Goal: Task Accomplishment & Management: Manage account settings

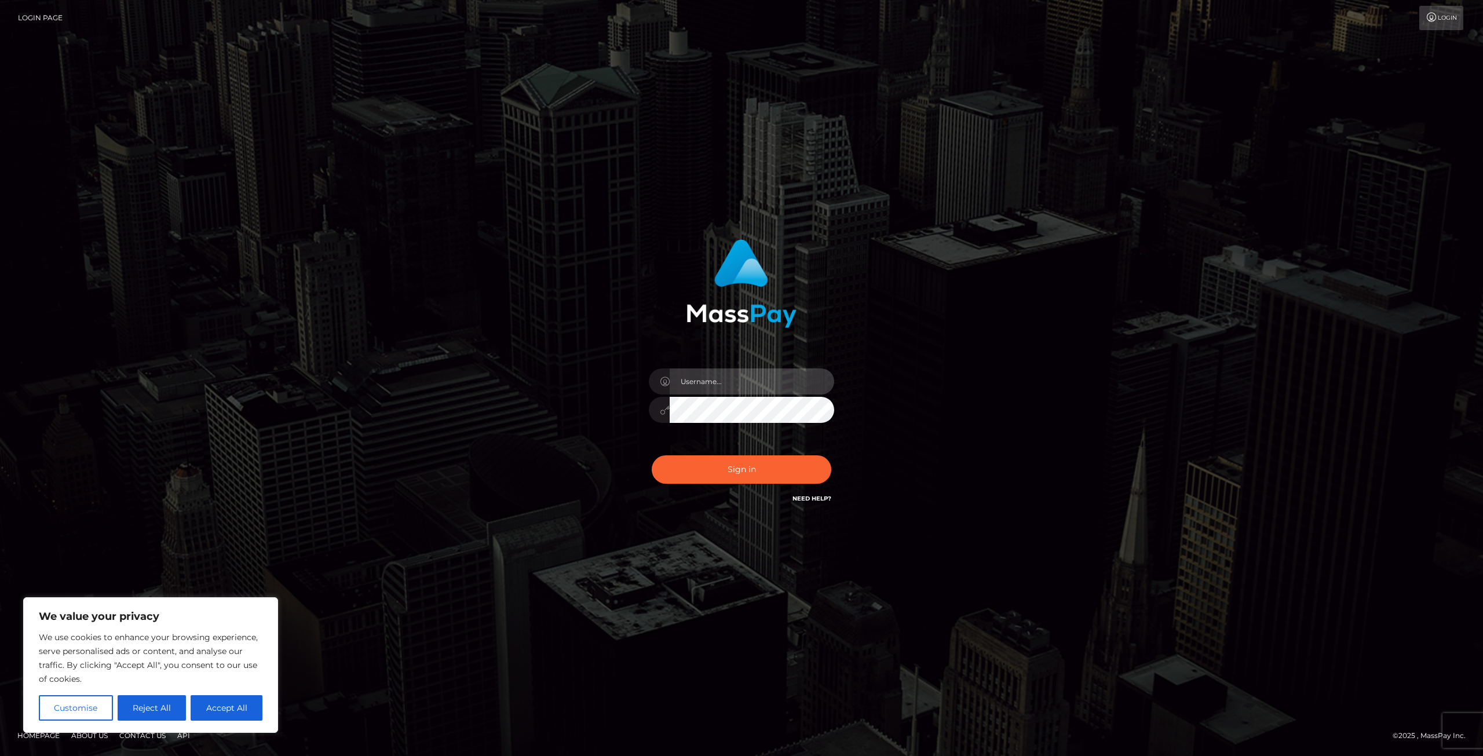
click at [761, 393] on input "text" at bounding box center [752, 381] width 165 height 26
type input "[EMAIL_ADDRESS][DOMAIN_NAME]"
click at [737, 472] on button "Sign in" at bounding box center [742, 469] width 180 height 28
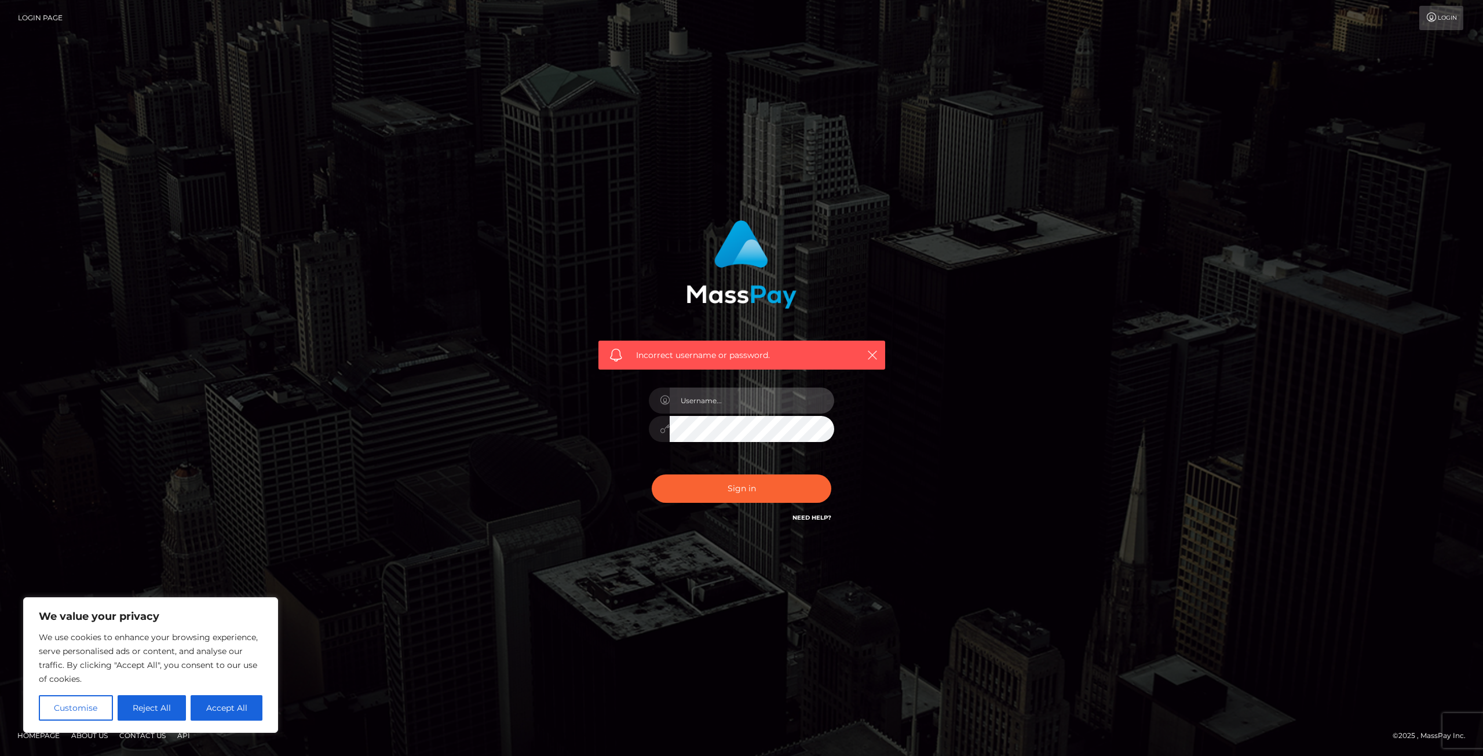
click at [740, 389] on input "text" at bounding box center [752, 401] width 165 height 26
click at [571, 441] on div "Incorrect username or password." at bounding box center [741, 377] width 660 height 333
click at [714, 406] on input "text" at bounding box center [752, 401] width 165 height 26
click at [590, 486] on div "Incorrect username or password." at bounding box center [742, 372] width 304 height 322
click at [869, 349] on icon "button" at bounding box center [873, 355] width 12 height 12
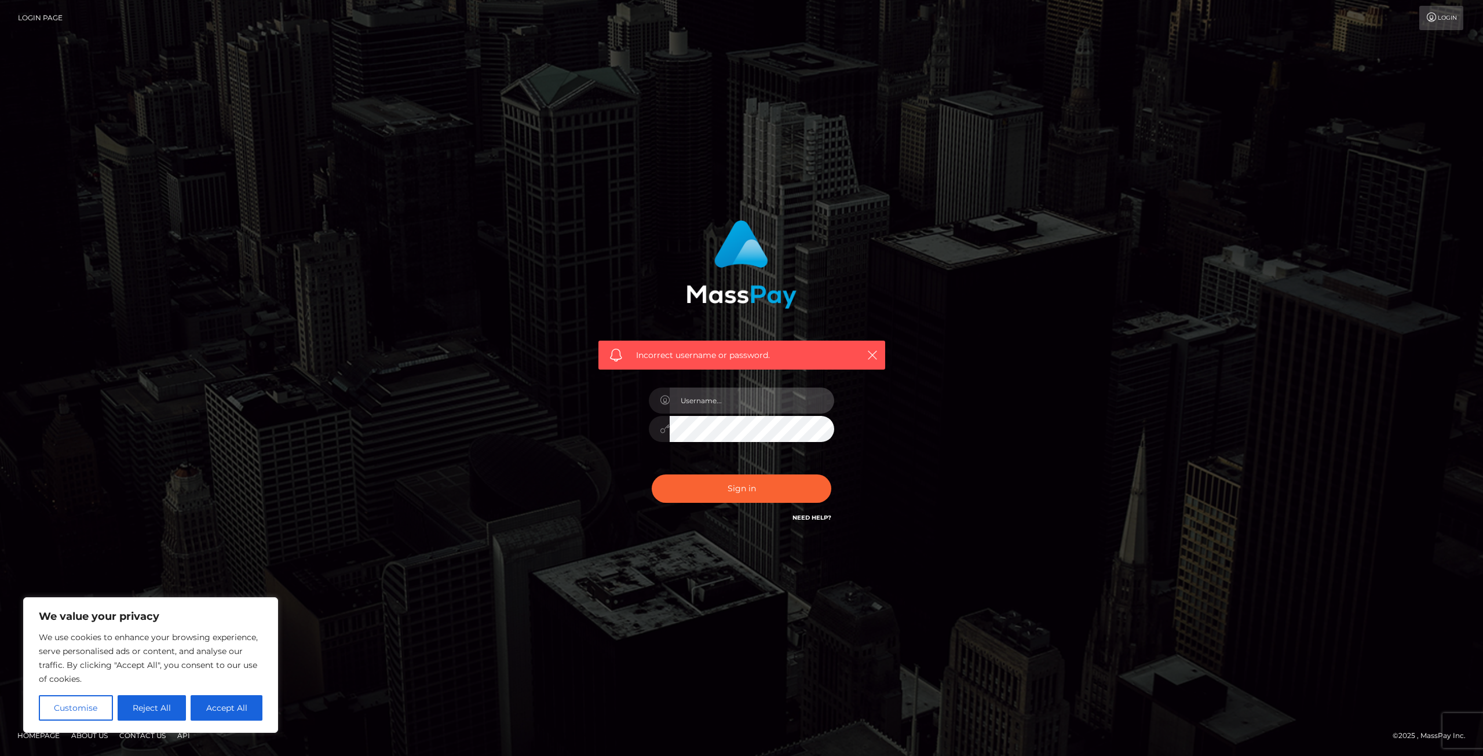
click at [761, 406] on input "text" at bounding box center [752, 401] width 165 height 26
type input "senapower12@gmail.com"
click at [802, 392] on input "senapower12@gmail.com" at bounding box center [752, 401] width 165 height 26
drag, startPoint x: 801, startPoint y: 399, endPoint x: 629, endPoint y: 415, distance: 172.2
click at [629, 415] on div "Incorrect username or password. senapower12@gmail.com" at bounding box center [742, 372] width 304 height 322
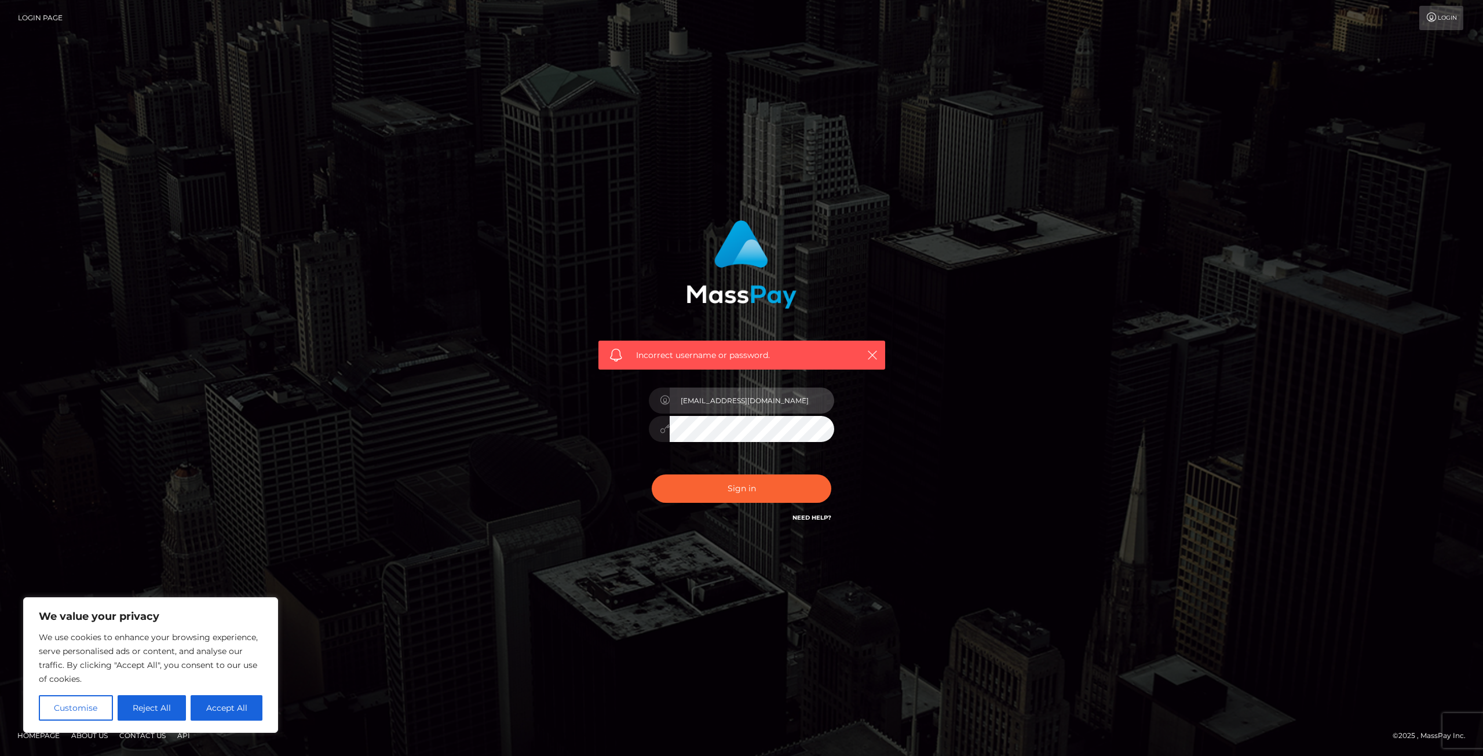
click at [792, 398] on input "senapower12@gmail.com" at bounding box center [752, 401] width 165 height 26
drag, startPoint x: 802, startPoint y: 396, endPoint x: 791, endPoint y: 407, distance: 16.0
click at [791, 407] on input "senapower12@gmail.com" at bounding box center [752, 401] width 165 height 26
click at [743, 487] on button "Sign in" at bounding box center [742, 489] width 180 height 28
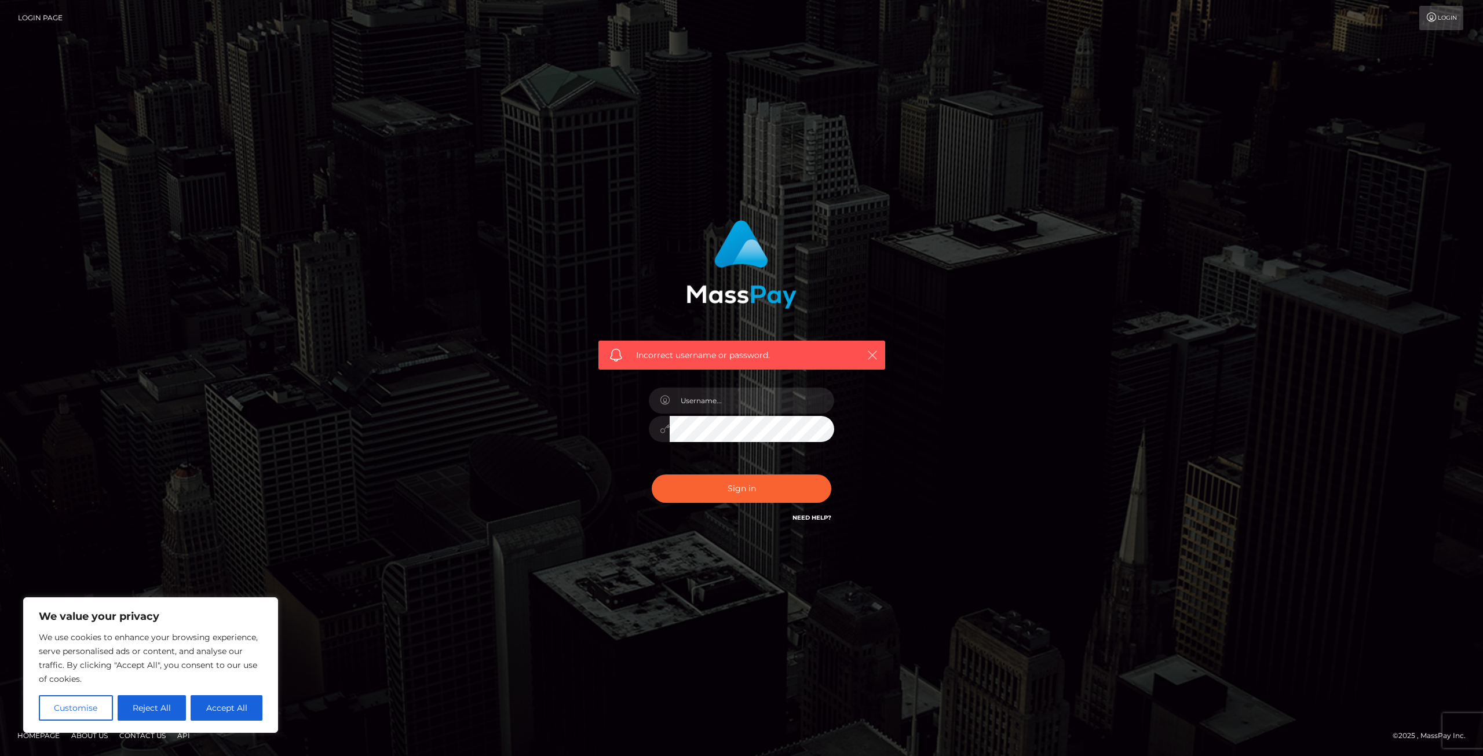
click at [875, 354] on icon "button" at bounding box center [873, 355] width 12 height 12
click at [1432, 11] on link "Login" at bounding box center [1441, 18] width 44 height 24
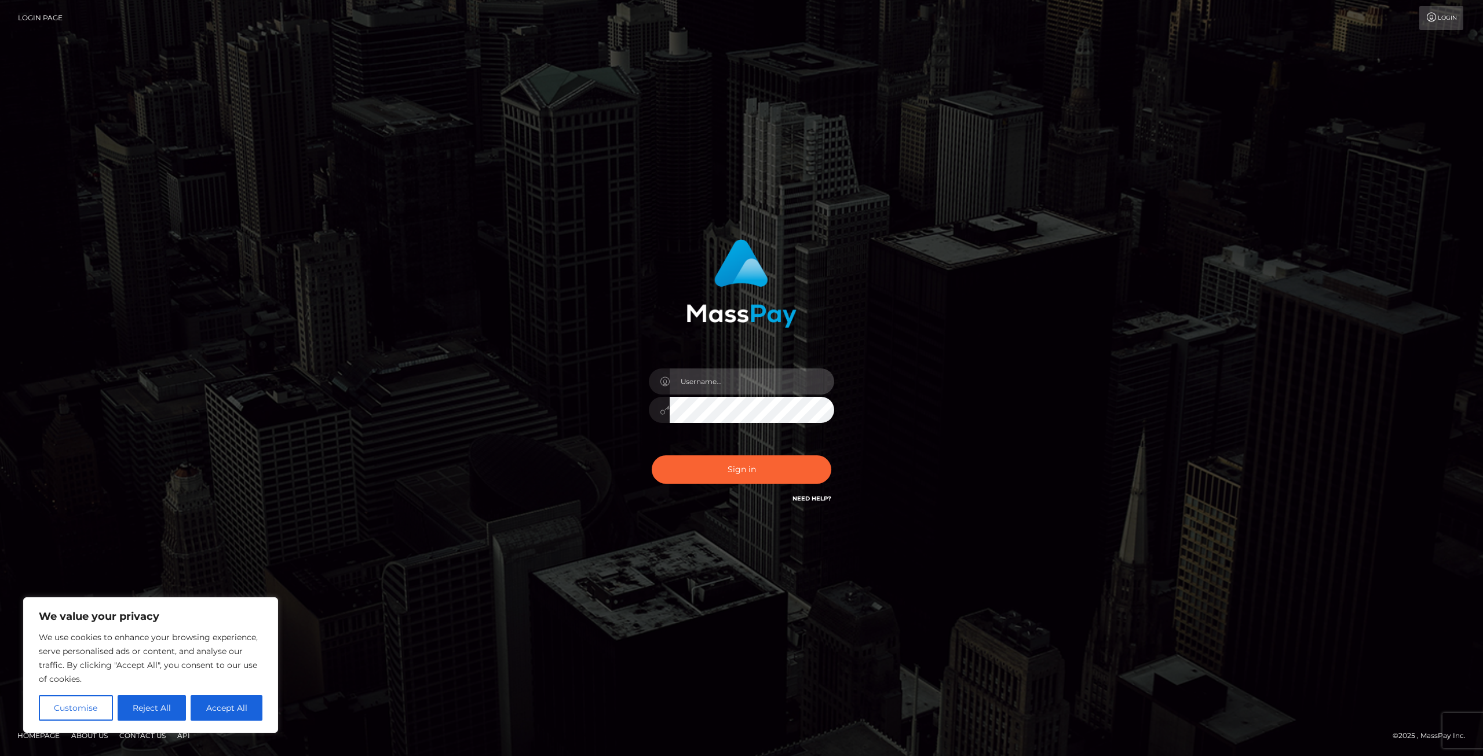
click at [689, 390] on input "text" at bounding box center [752, 381] width 165 height 26
type input "vityanova"
click at [731, 479] on button "Sign in" at bounding box center [742, 469] width 180 height 28
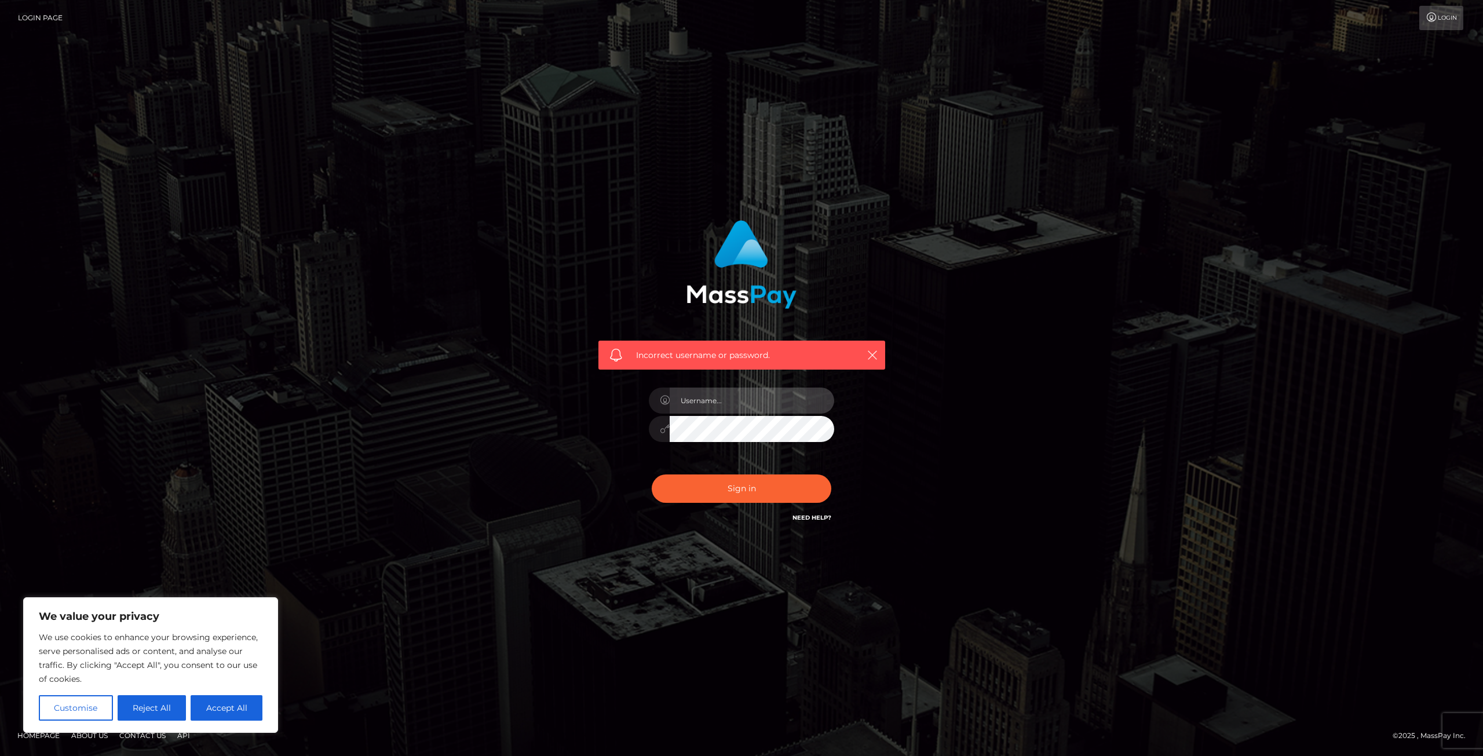
click at [705, 394] on input "text" at bounding box center [752, 401] width 165 height 26
type input "[DEMOGRAPHIC_DATA][PERSON_NAME]"
click at [720, 494] on button "Sign in" at bounding box center [742, 489] width 180 height 28
click at [700, 400] on input "text" at bounding box center [752, 401] width 165 height 26
type input "arianapower"
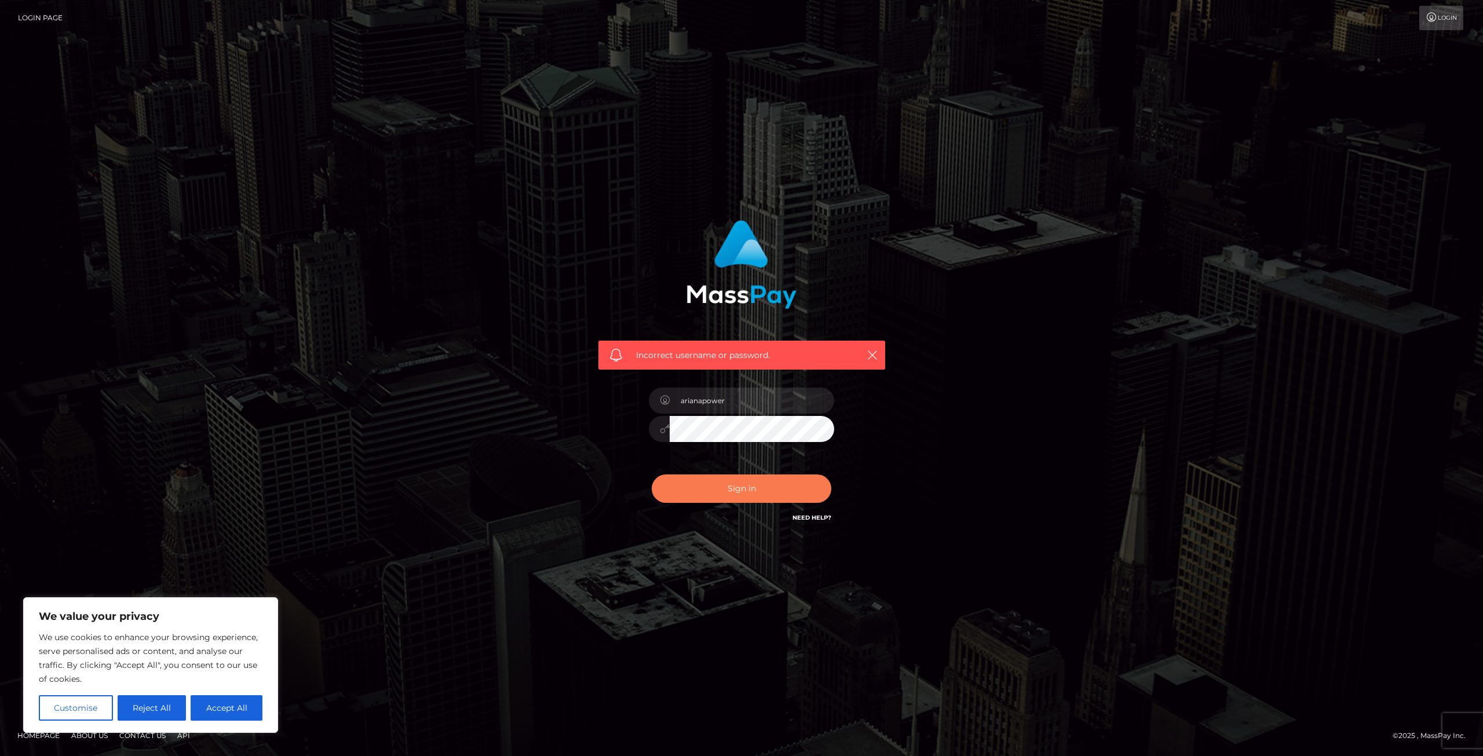
click at [748, 484] on button "Sign in" at bounding box center [742, 489] width 180 height 28
click at [706, 400] on input "text" at bounding box center [752, 401] width 165 height 26
type input "senapower12@gmail.com"
click at [707, 497] on button "Sign in" at bounding box center [742, 489] width 180 height 28
drag, startPoint x: 808, startPoint y: 519, endPoint x: 800, endPoint y: 521, distance: 9.0
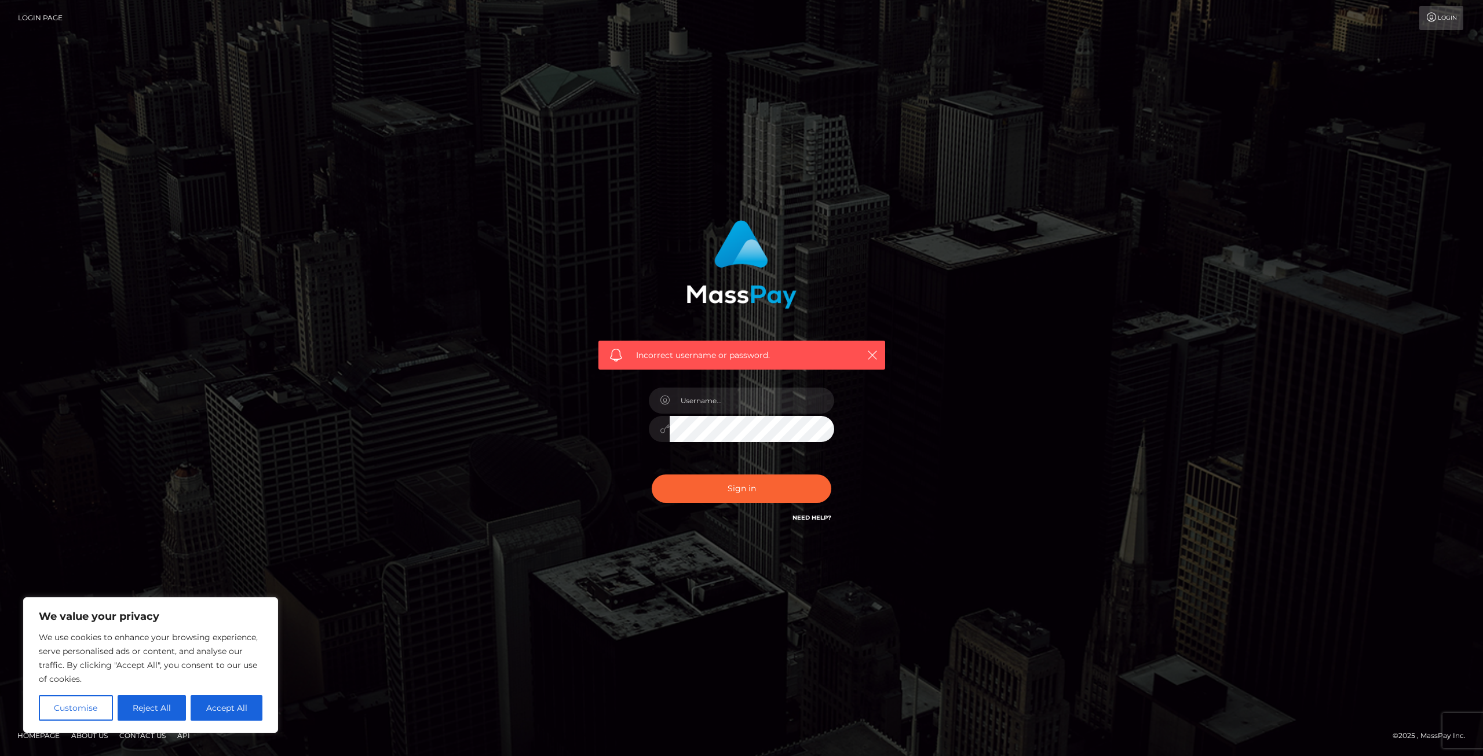
click at [808, 519] on link "Need Help?" at bounding box center [812, 518] width 39 height 8
click at [815, 520] on link "Need Help?" at bounding box center [812, 518] width 39 height 8
click at [772, 404] on input "text" at bounding box center [752, 401] width 165 height 26
click at [553, 449] on div "Incorrect username or password." at bounding box center [741, 377] width 660 height 333
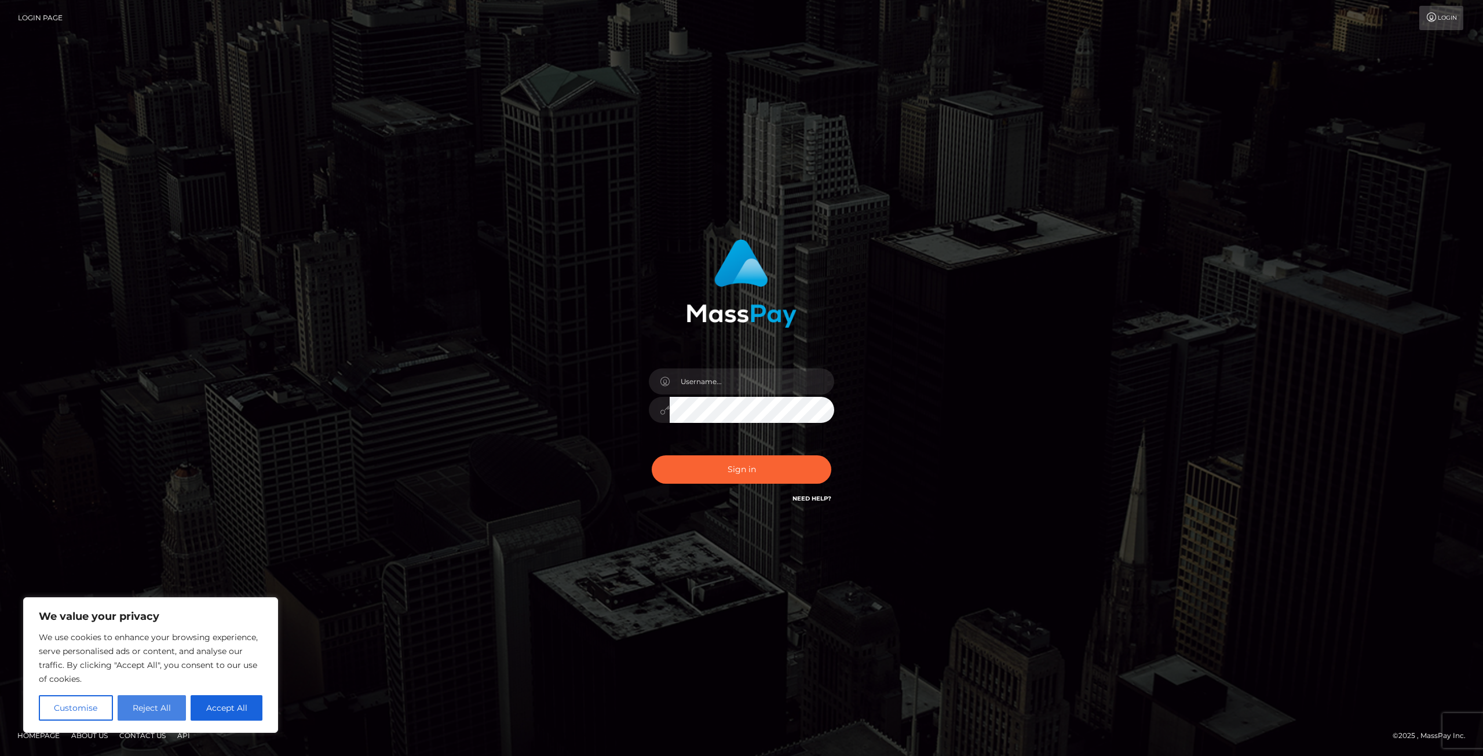
click at [131, 708] on button "Reject All" at bounding box center [152, 707] width 69 height 25
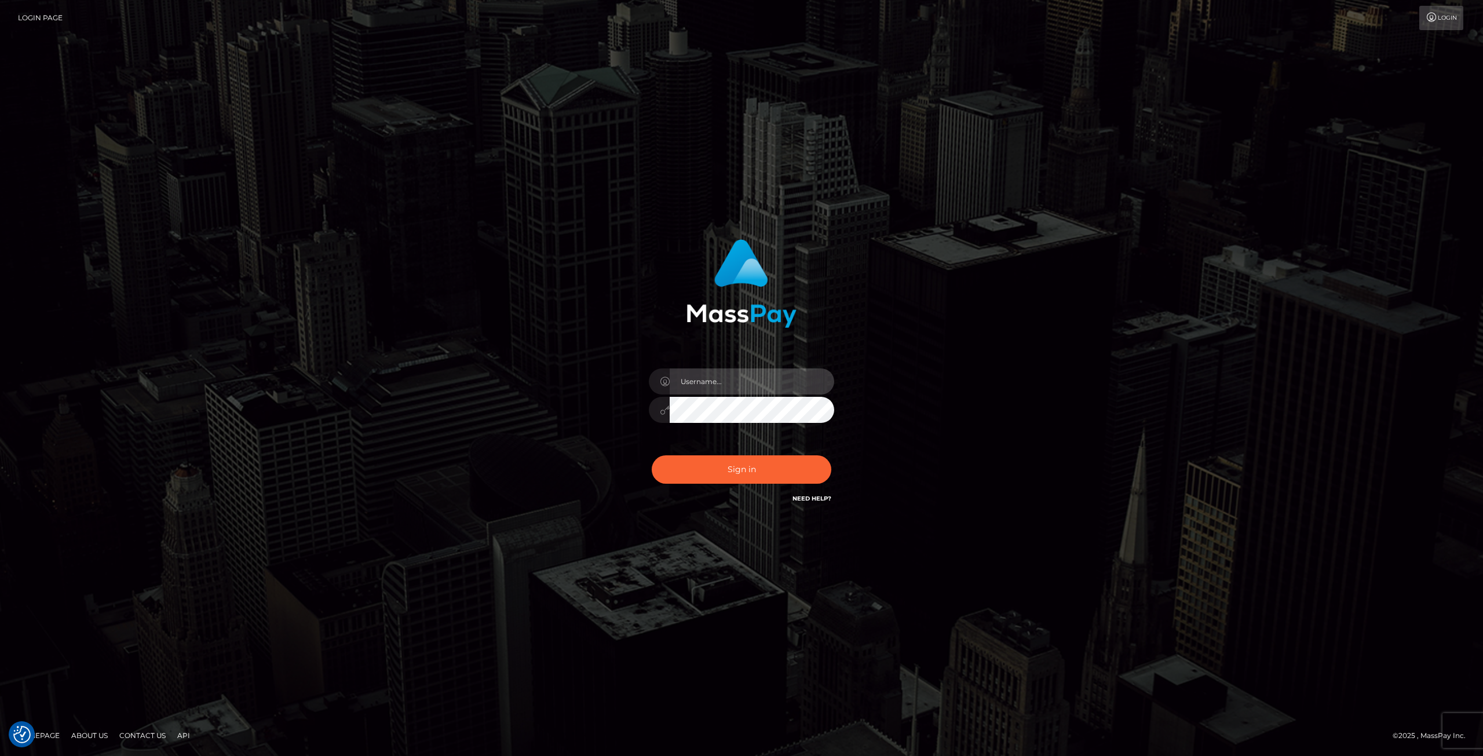
click at [694, 379] on input "text" at bounding box center [752, 381] width 165 height 26
type input "senapower12@gmail.com"
click at [747, 469] on button "Sign in" at bounding box center [742, 469] width 180 height 28
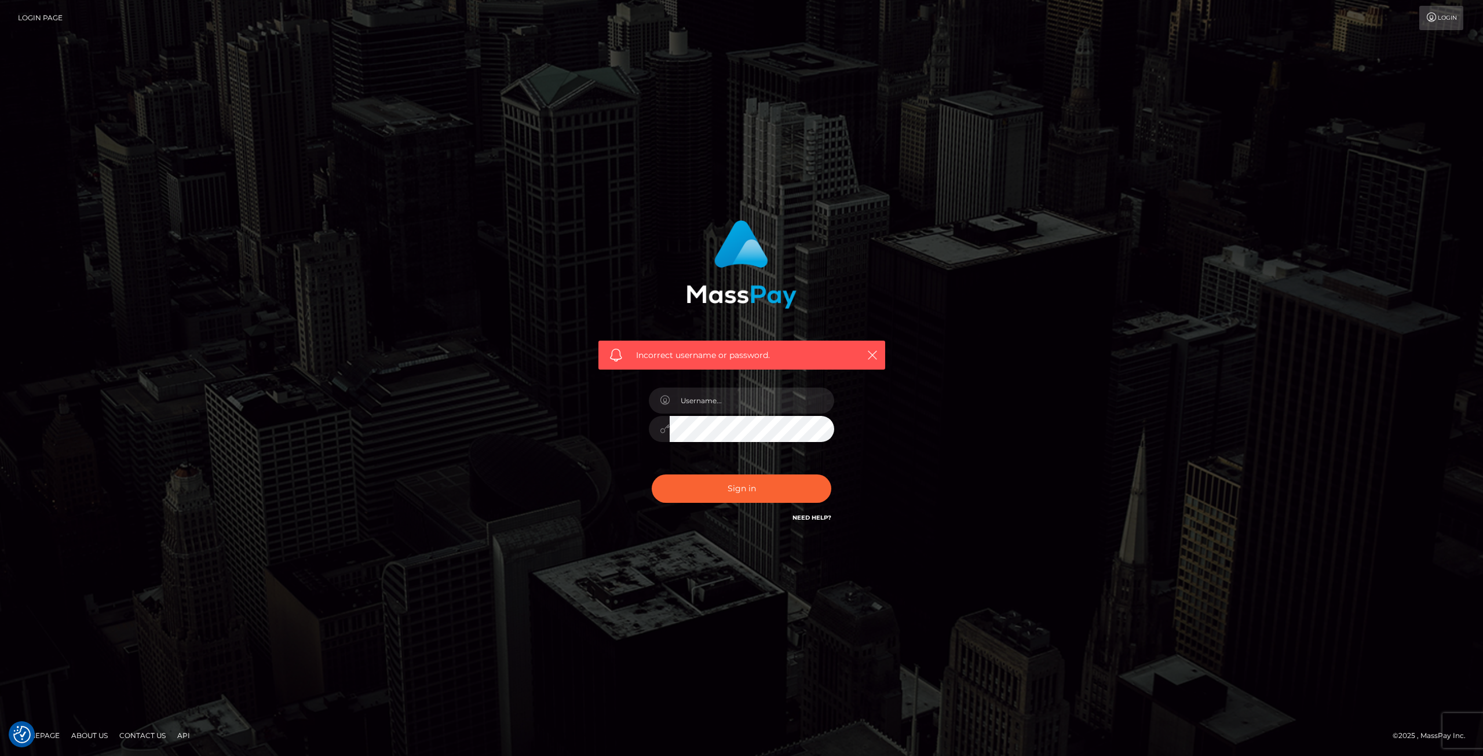
click at [1429, 22] on link "Login" at bounding box center [1441, 18] width 44 height 24
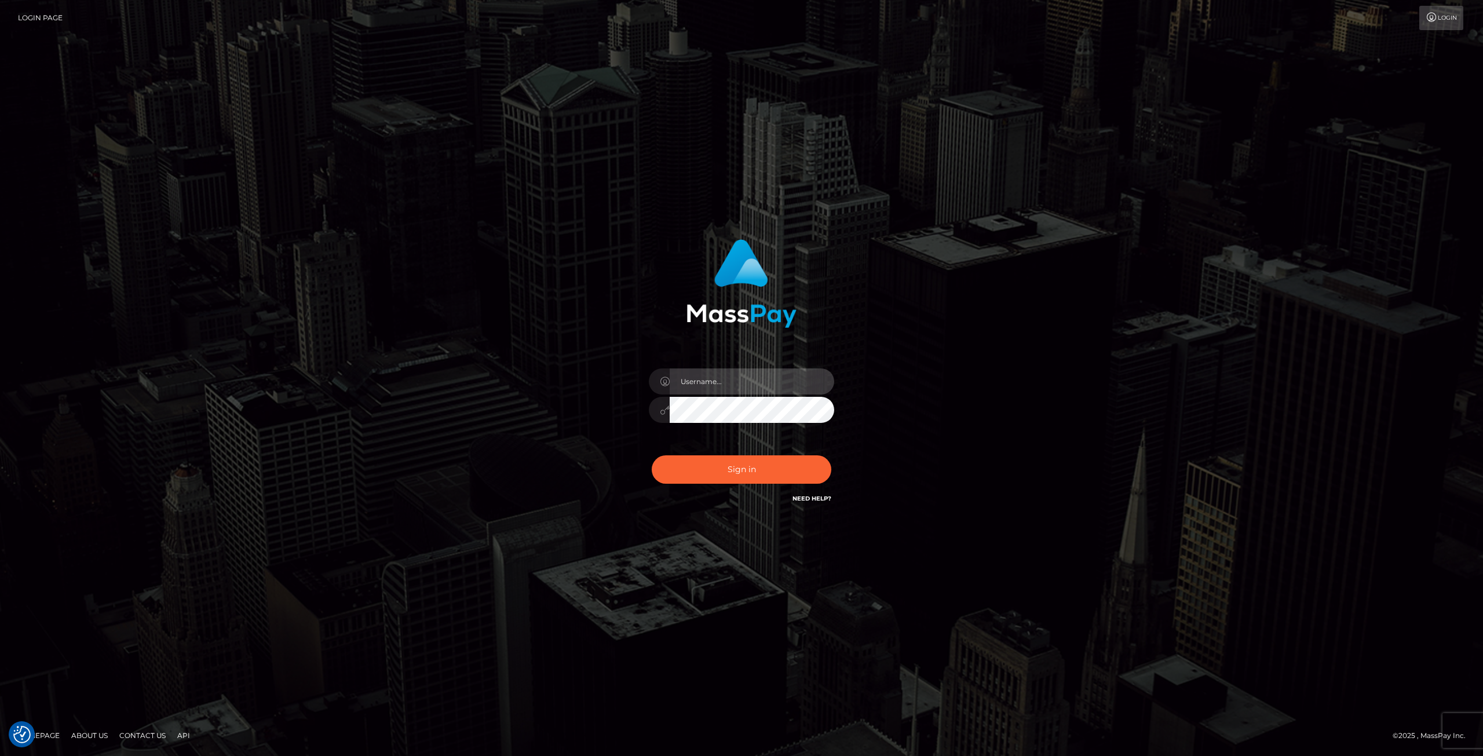
click at [739, 375] on input "text" at bounding box center [752, 381] width 165 height 26
type input "senapower12@gmail.com"
click at [743, 466] on button "Sign in" at bounding box center [742, 469] width 180 height 28
click at [749, 475] on button "Sign in" at bounding box center [742, 469] width 180 height 28
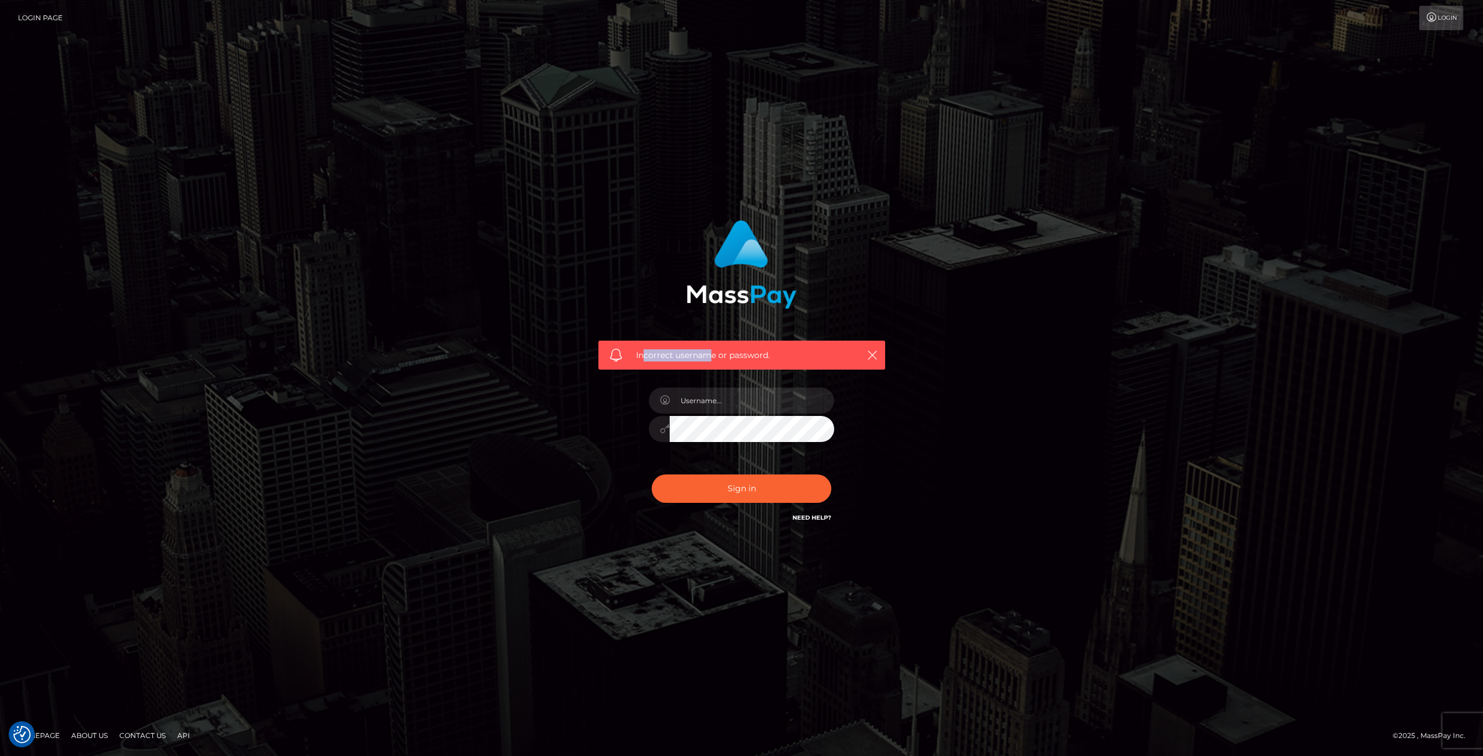
drag, startPoint x: 646, startPoint y: 363, endPoint x: 731, endPoint y: 336, distance: 89.2
click at [710, 348] on div "Incorrect username or password." at bounding box center [741, 355] width 287 height 29
click at [1433, 14] on icon at bounding box center [1432, 17] width 12 height 9
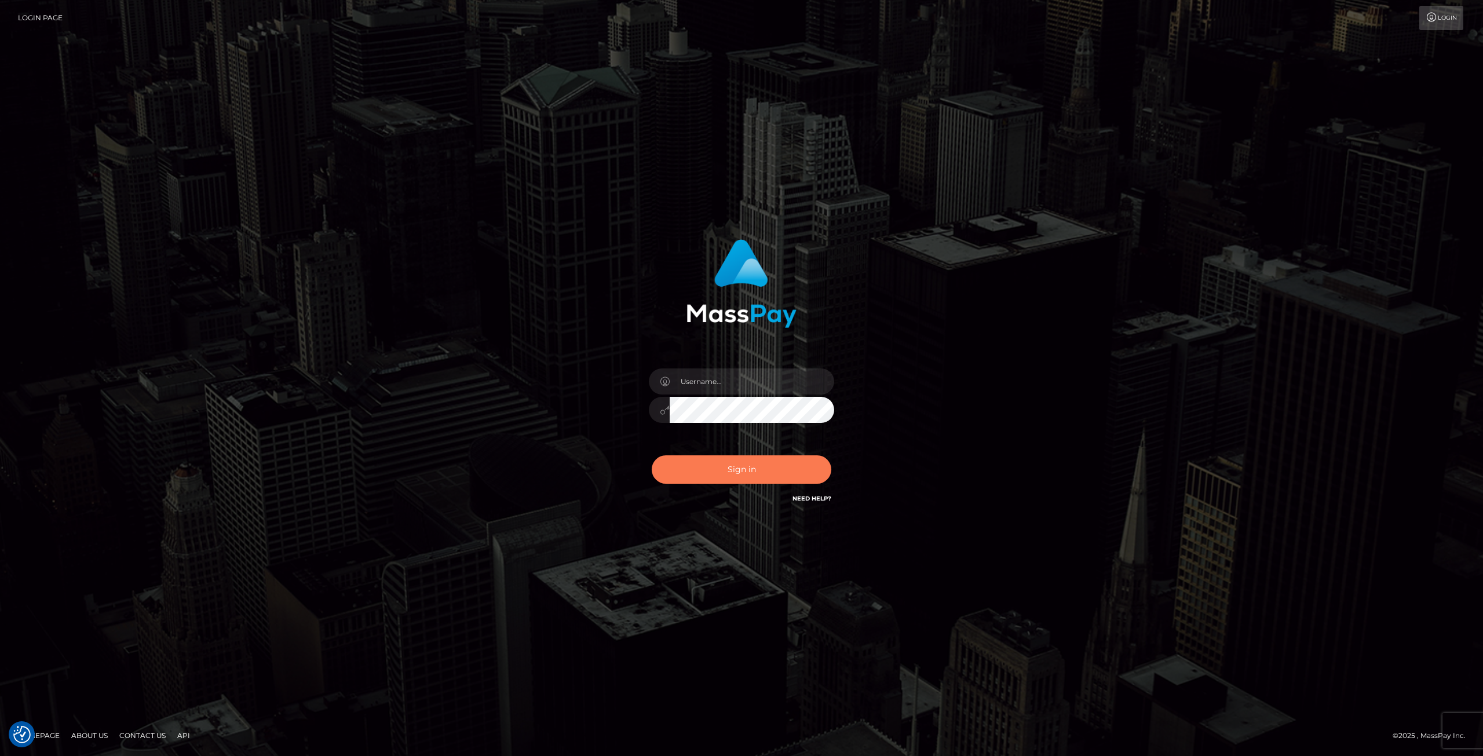
click at [677, 471] on div "Sign in" at bounding box center [741, 378] width 660 height 295
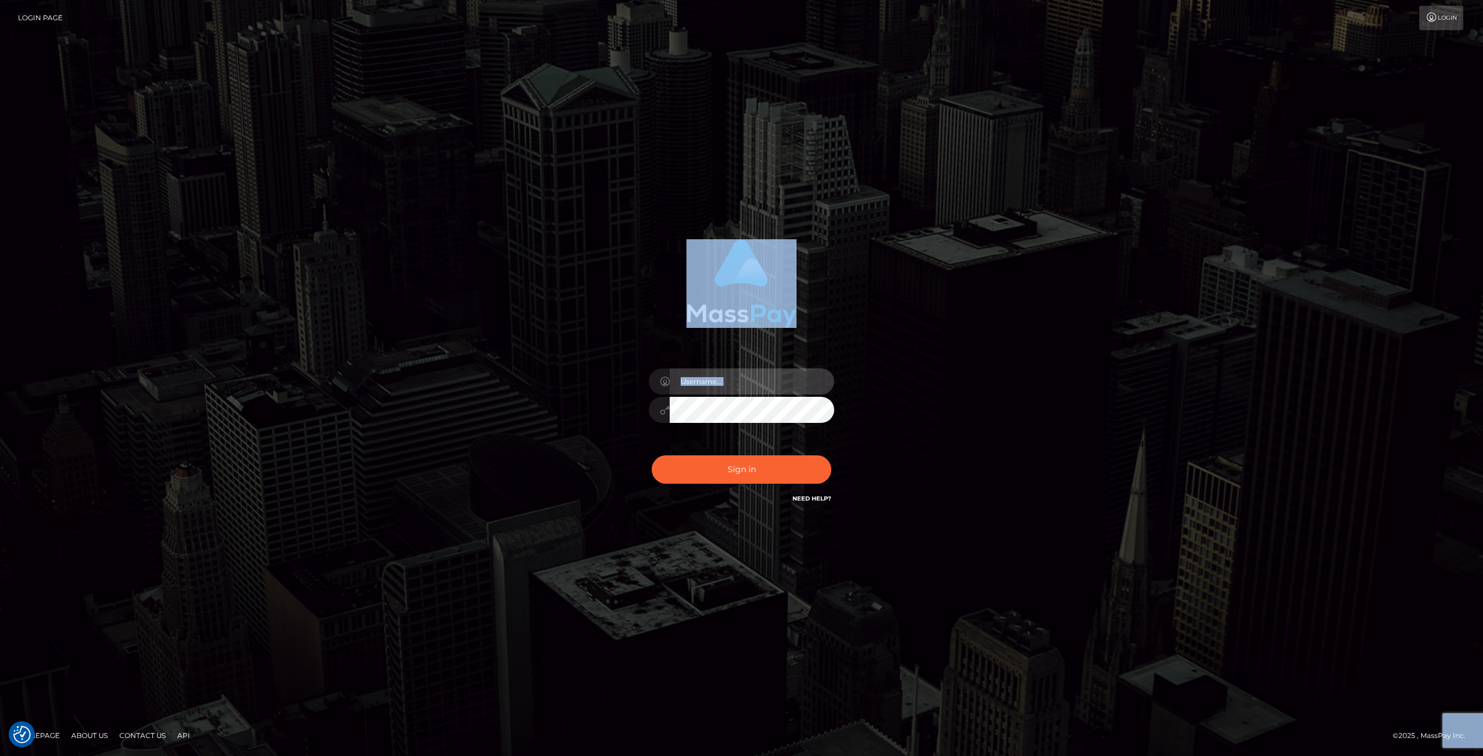
click at [735, 388] on input "text" at bounding box center [752, 381] width 165 height 26
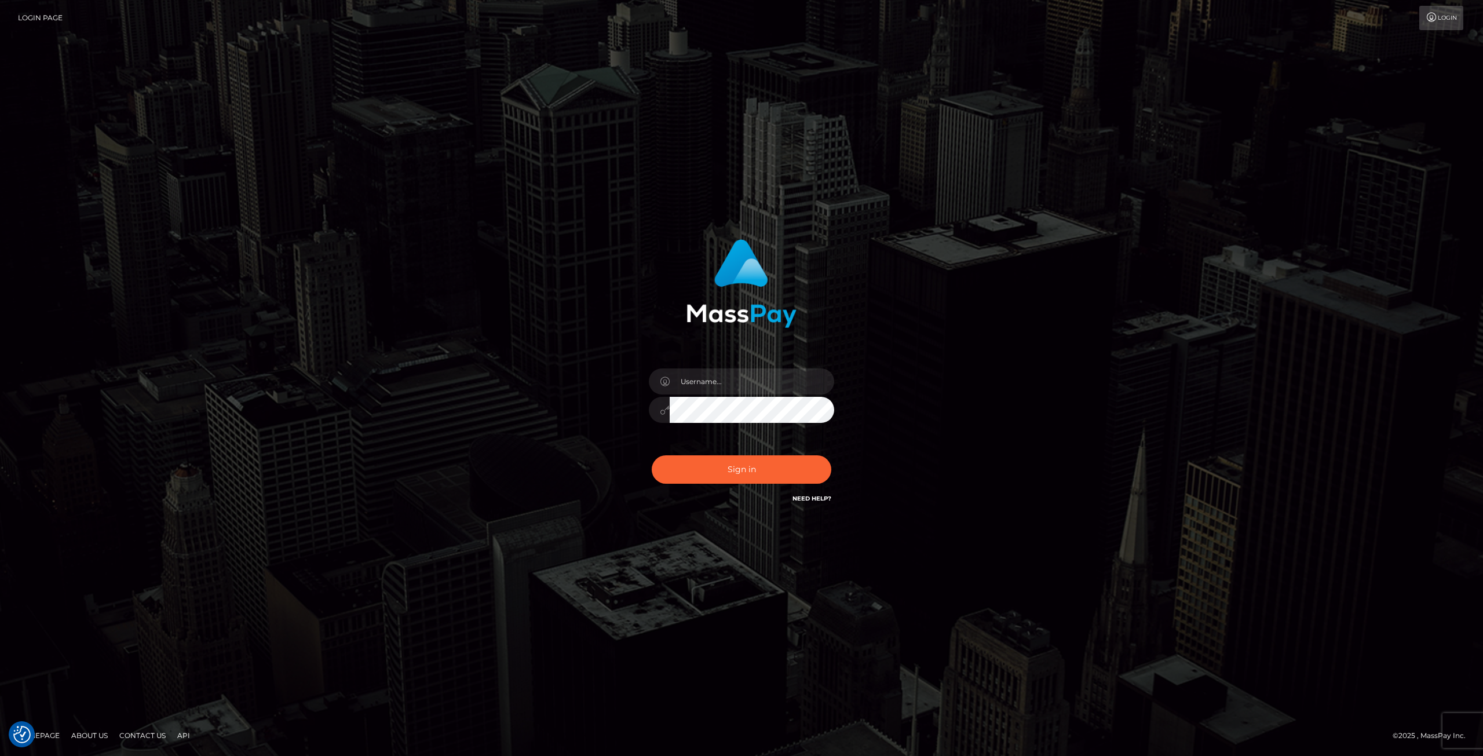
drag, startPoint x: 233, startPoint y: 135, endPoint x: 221, endPoint y: 140, distance: 12.7
click at [233, 135] on div at bounding box center [741, 378] width 1483 height 756
click at [807, 499] on link "Need Help?" at bounding box center [812, 499] width 39 height 8
click at [48, 736] on link "Homepage" at bounding box center [39, 736] width 52 height 18
click at [143, 737] on link "Contact Us" at bounding box center [143, 736] width 56 height 18
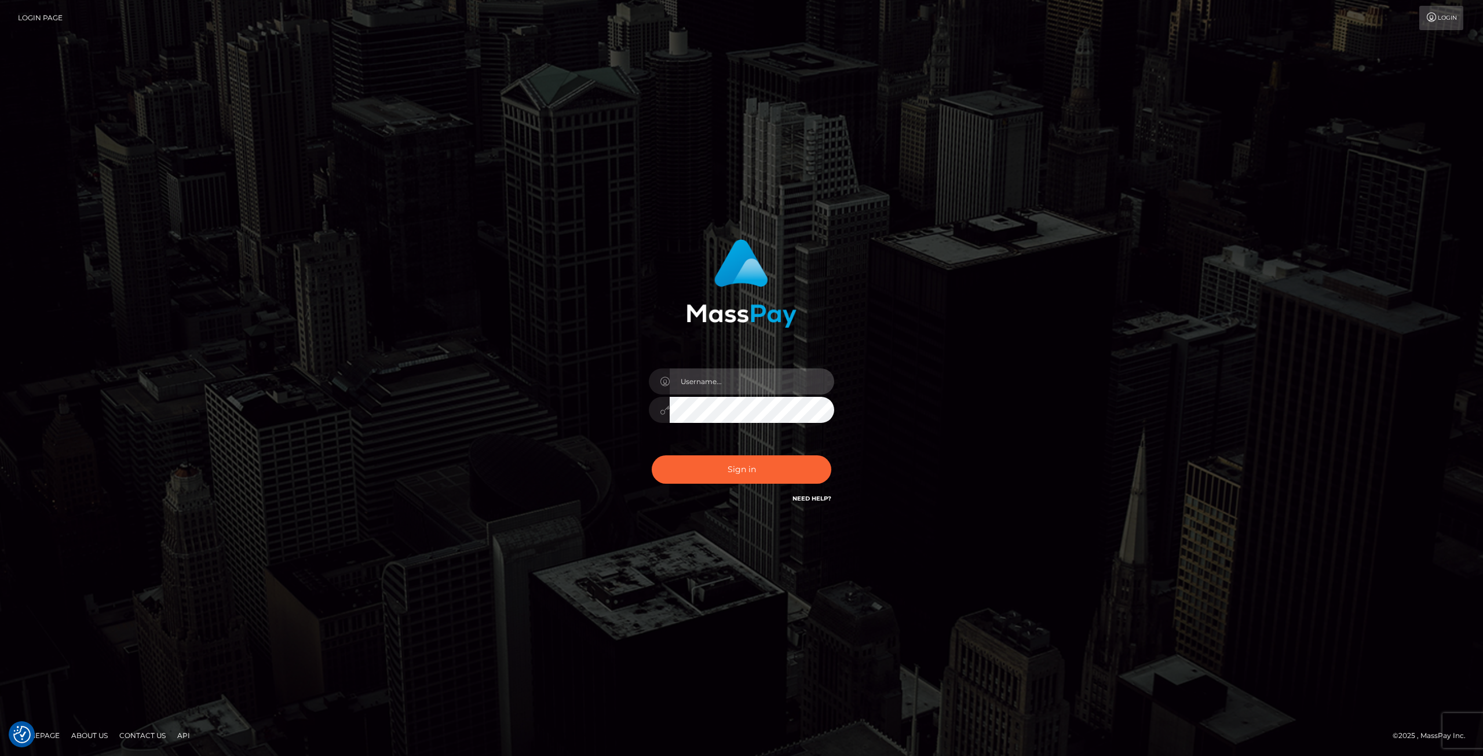
click at [706, 385] on input "text" at bounding box center [752, 381] width 165 height 26
click at [1021, 415] on div "Sign in" at bounding box center [741, 378] width 660 height 295
click at [27, 16] on link "Login Page" at bounding box center [40, 18] width 45 height 24
